Goal: Task Accomplishment & Management: Complete application form

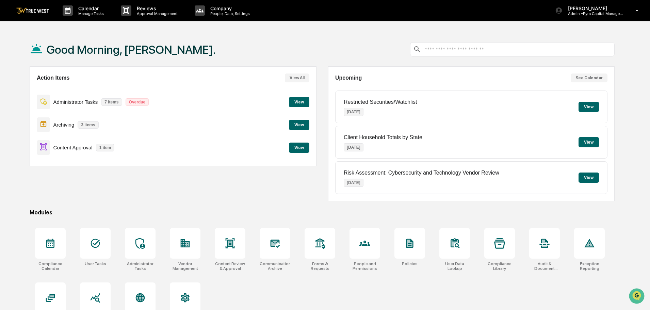
click at [300, 148] on button "View" at bounding box center [299, 148] width 20 height 10
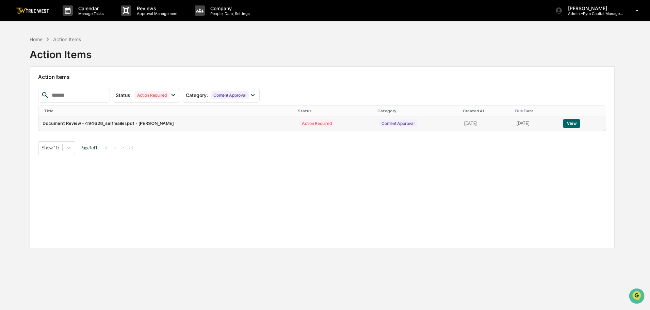
click at [572, 124] on button "View" at bounding box center [571, 123] width 17 height 9
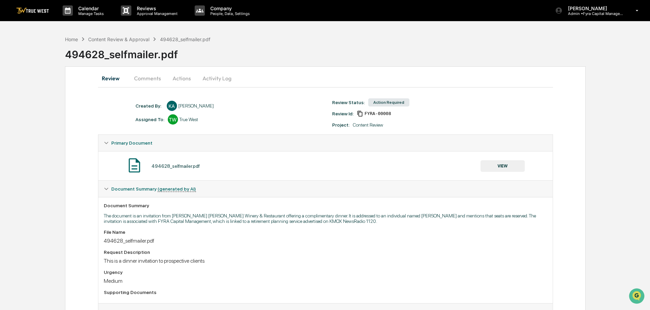
click at [502, 165] on button "VIEW" at bounding box center [503, 166] width 44 height 12
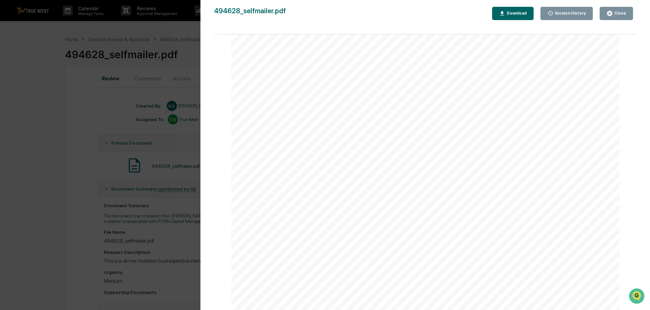
scroll to position [715, 0]
click at [522, 14] on div "Download" at bounding box center [516, 13] width 21 height 5
drag, startPoint x: 185, startPoint y: 21, endPoint x: 184, endPoint y: 25, distance: 3.9
click at [184, 23] on div "Version History [DATE] 05:35 PM [PERSON_NAME] 494628_selfmailer.pdf Close Versi…" at bounding box center [325, 155] width 650 height 310
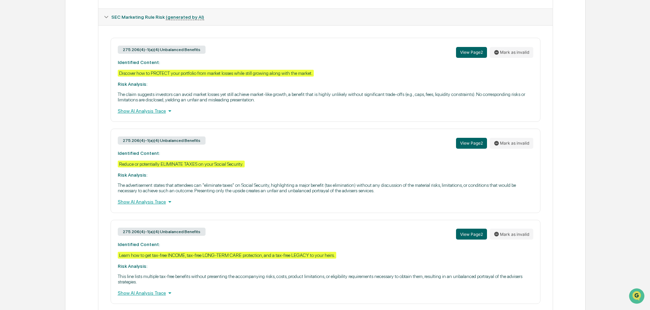
scroll to position [251, 0]
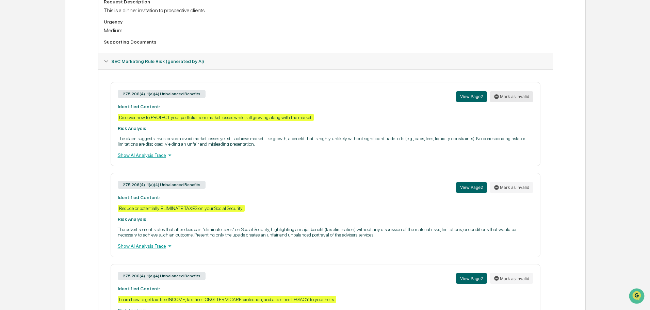
click at [512, 97] on button "Mark as invalid" at bounding box center [512, 96] width 44 height 11
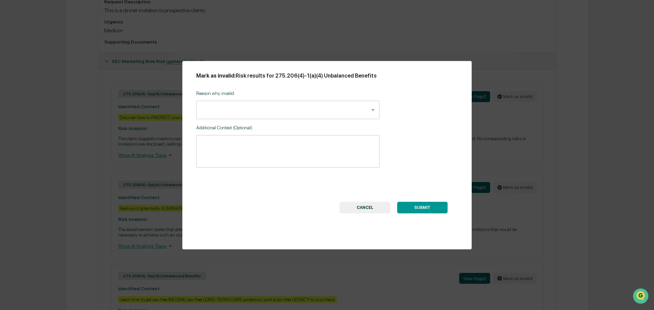
click at [372, 108] on body "Calendar Manage Tasks Reviews Approval Management Company People, Data, Setting…" at bounding box center [327, 63] width 654 height 629
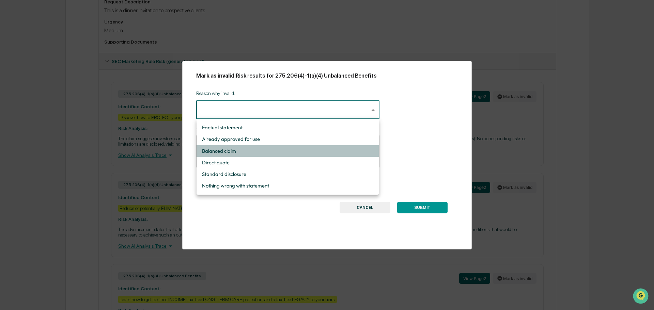
click at [233, 150] on li "Balanced claim" at bounding box center [287, 151] width 182 height 12
type input "**********"
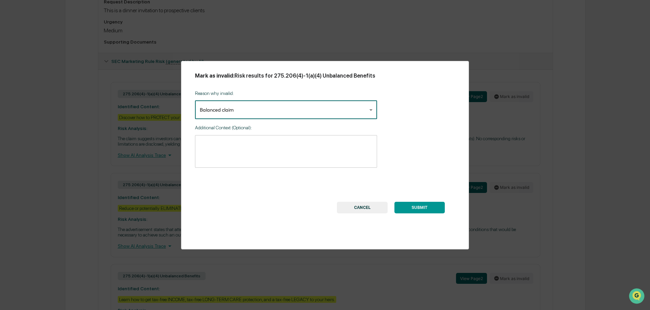
click at [208, 141] on textarea at bounding box center [286, 151] width 173 height 21
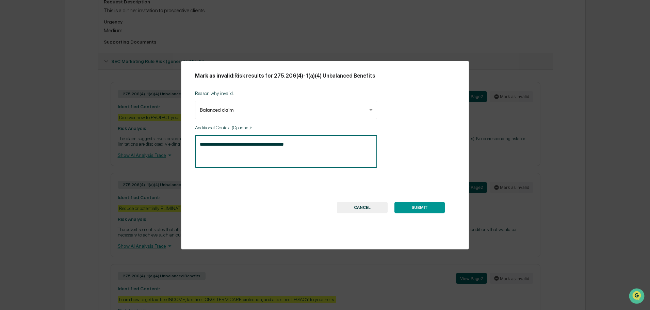
type textarea "**********"
click at [375, 110] on body "Calendar Manage Tasks Reviews Approval Management Company People, Data, Setting…" at bounding box center [327, 63] width 654 height 629
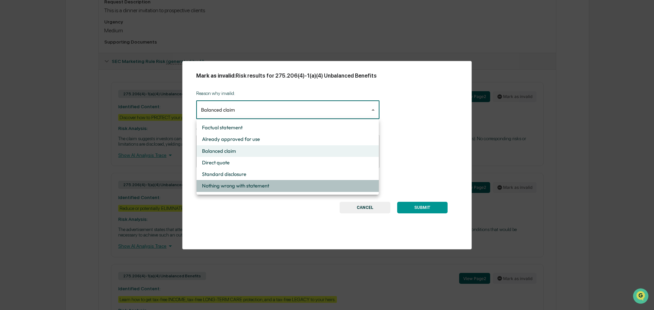
click at [244, 184] on li "Nothing wrong with statement" at bounding box center [287, 186] width 182 height 12
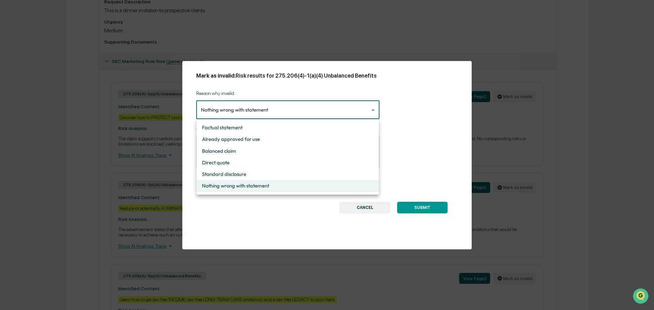
click at [370, 111] on body "Calendar Manage Tasks Reviews Approval Management Company People, Data, Setting…" at bounding box center [327, 63] width 654 height 629
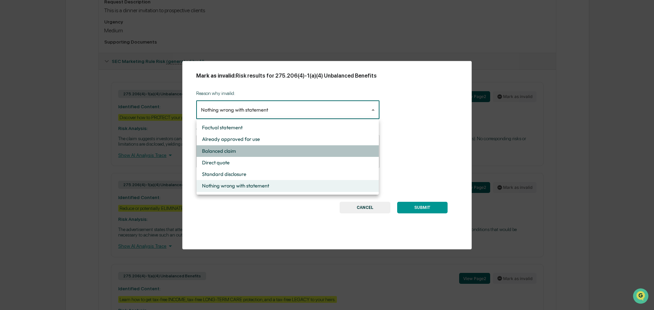
click at [236, 151] on li "Balanced claim" at bounding box center [287, 151] width 182 height 12
type input "**********"
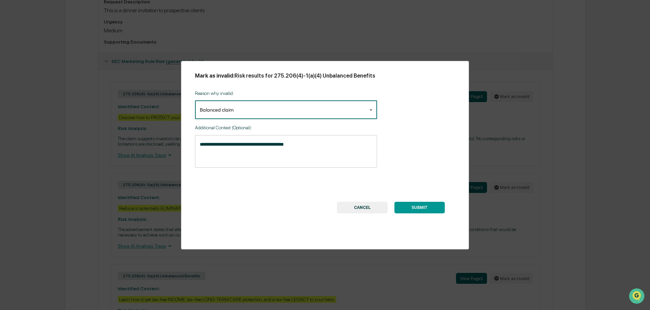
click at [420, 206] on button "SUBMIT" at bounding box center [420, 208] width 50 height 12
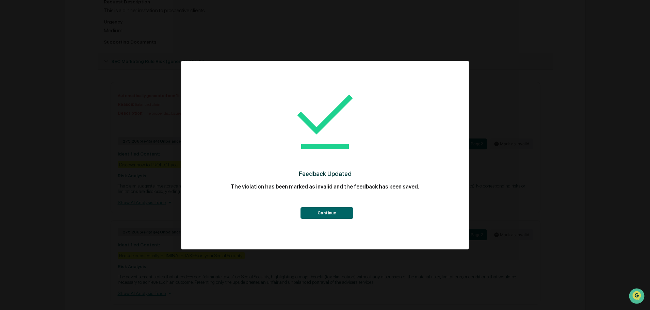
click at [327, 210] on button "Continue" at bounding box center [327, 213] width 53 height 12
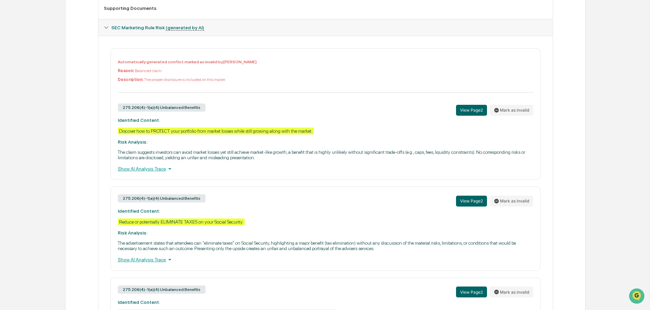
scroll to position [285, 0]
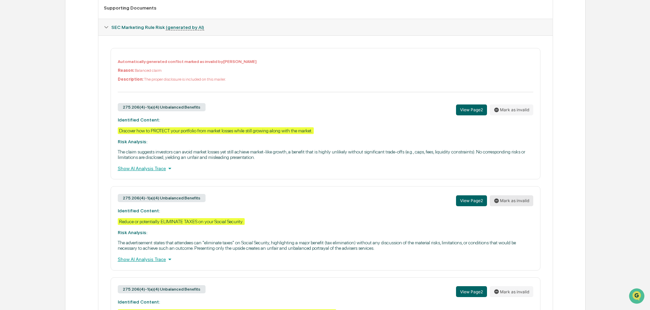
click at [515, 200] on button "Mark as invalid" at bounding box center [512, 200] width 44 height 11
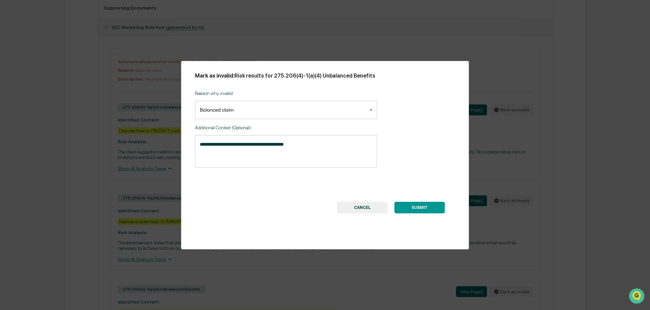
click at [414, 205] on button "SUBMIT" at bounding box center [420, 208] width 50 height 12
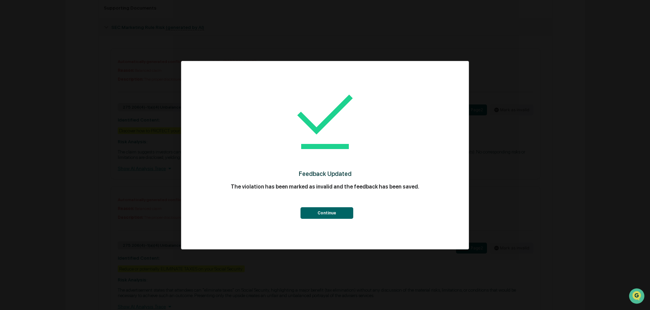
click at [319, 211] on button "Continue" at bounding box center [327, 213] width 53 height 12
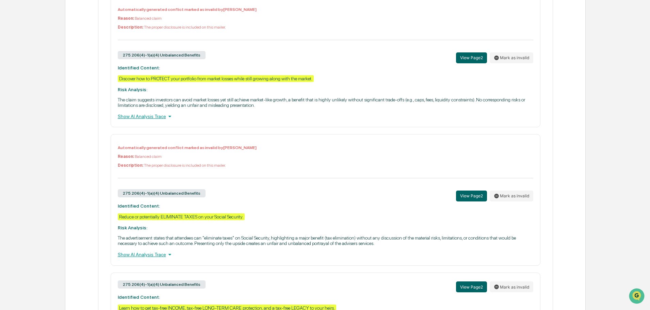
scroll to position [413, 0]
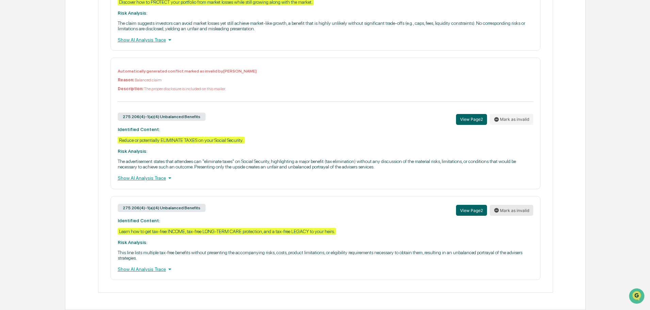
click at [510, 210] on button "Mark as invalid" at bounding box center [512, 210] width 44 height 11
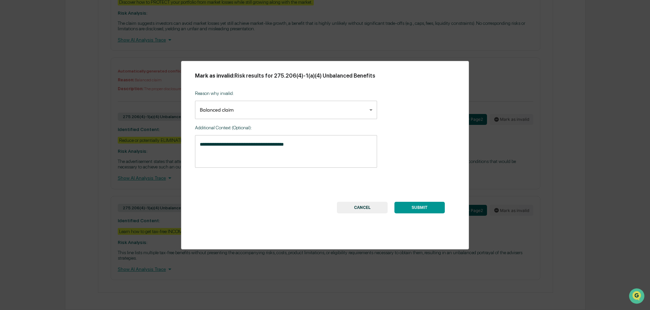
click at [420, 207] on button "SUBMIT" at bounding box center [420, 208] width 50 height 12
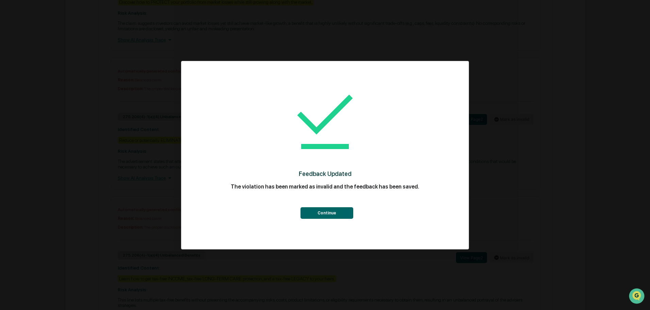
click at [328, 214] on button "Continue" at bounding box center [327, 213] width 53 height 12
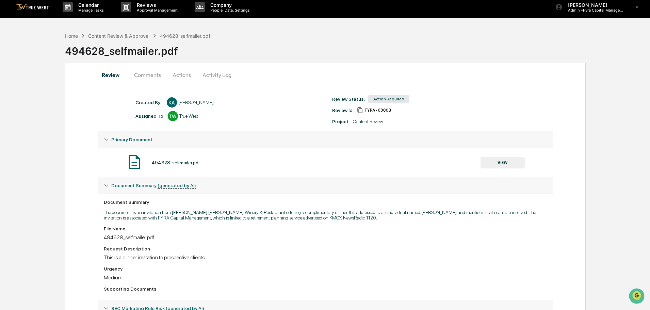
scroll to position [0, 0]
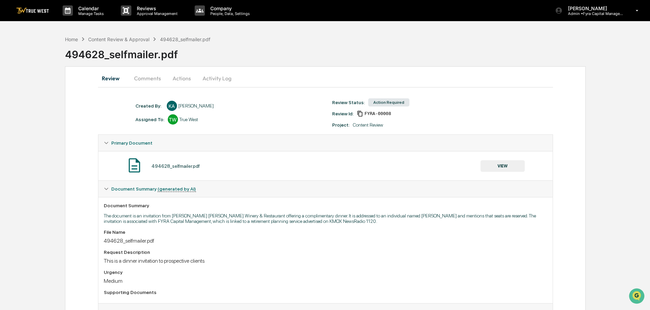
click at [181, 77] on button "Actions" at bounding box center [182, 78] width 31 height 16
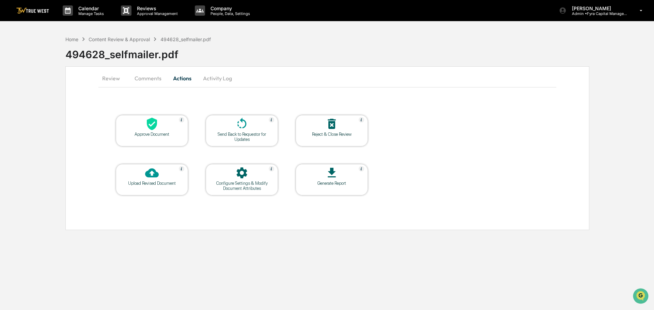
click at [148, 128] on icon at bounding box center [152, 124] width 14 height 14
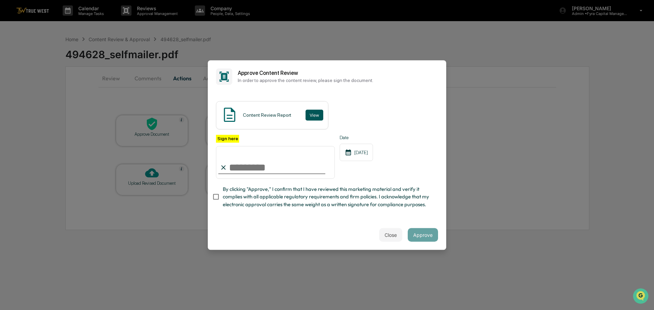
click at [315, 110] on button "View" at bounding box center [314, 115] width 18 height 11
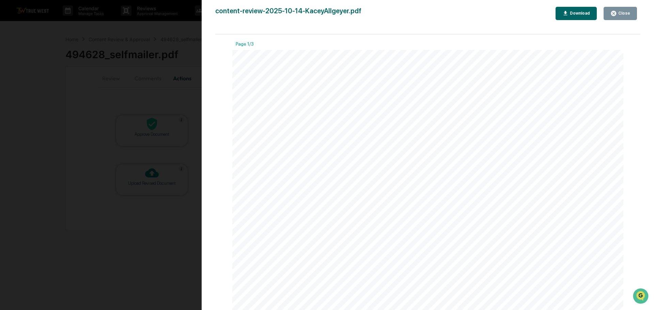
click at [624, 13] on div "Close" at bounding box center [623, 13] width 13 height 5
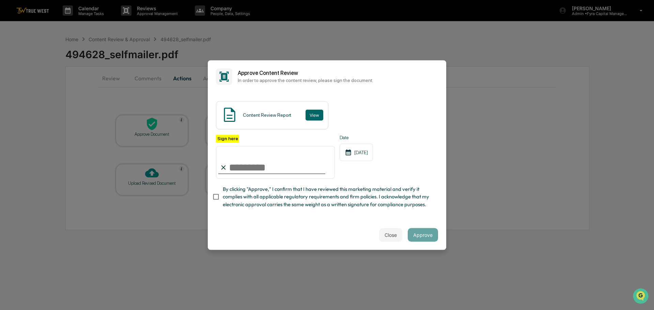
click at [284, 153] on input "Sign here" at bounding box center [275, 162] width 119 height 33
type input "**********"
click at [418, 238] on button "Approve" at bounding box center [423, 235] width 30 height 14
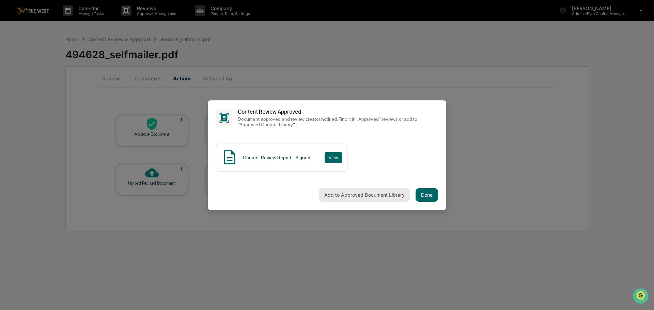
click at [357, 197] on button "Add to Approved Document Library" at bounding box center [364, 195] width 91 height 14
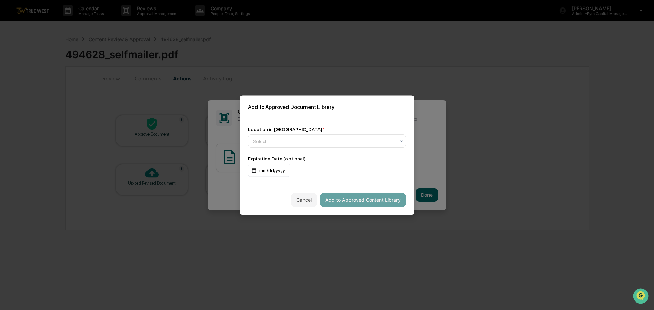
click at [319, 141] on div at bounding box center [324, 141] width 142 height 7
click at [307, 167] on div "↳ Marketing and Advertisements" at bounding box center [325, 169] width 154 height 14
click at [339, 197] on button "Add to Approved Content Library" at bounding box center [363, 200] width 86 height 14
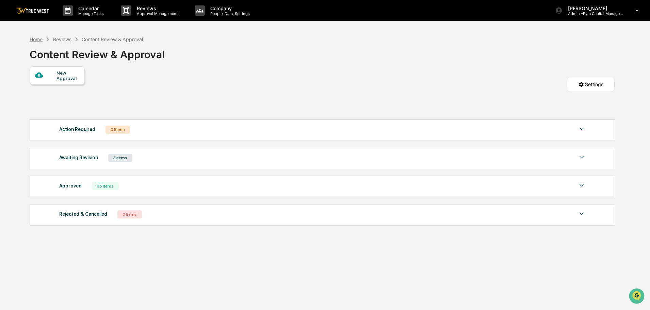
click at [33, 38] on div "Home" at bounding box center [36, 39] width 13 height 6
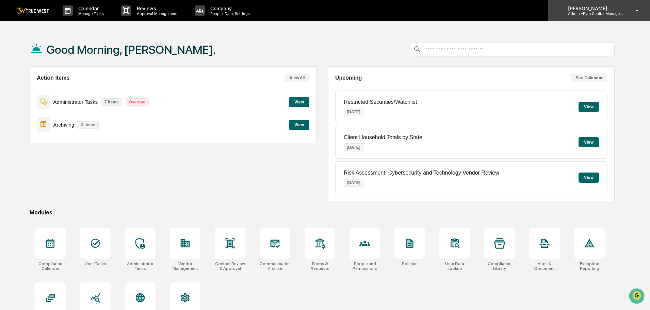
click at [592, 12] on p "Admin • Fyra Capital Management" at bounding box center [594, 13] width 63 height 5
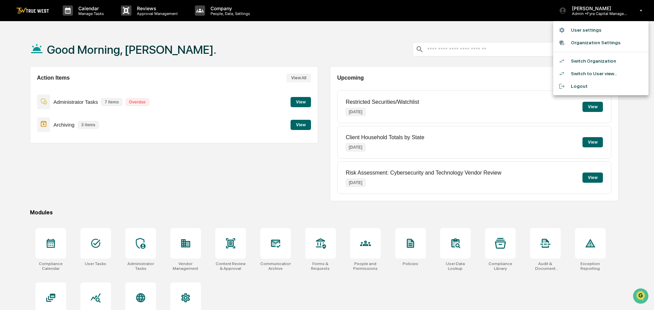
click at [594, 61] on li "Switch Organization" at bounding box center [600, 61] width 95 height 13
